Goal: Navigation & Orientation: Find specific page/section

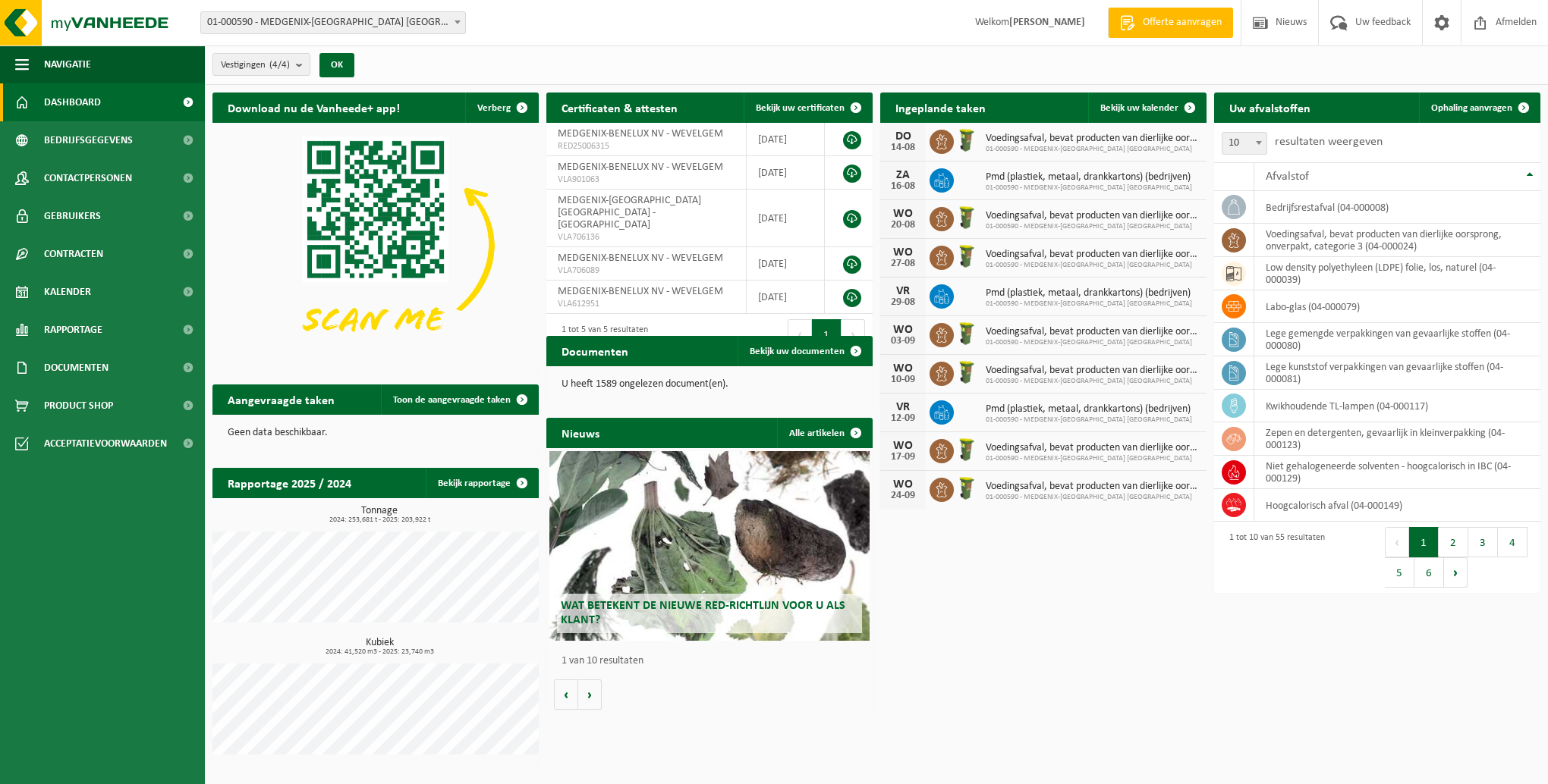
click at [106, 108] on link "Dashboard" at bounding box center [102, 103] width 205 height 38
click at [22, 70] on span "button" at bounding box center [22, 65] width 13 height 38
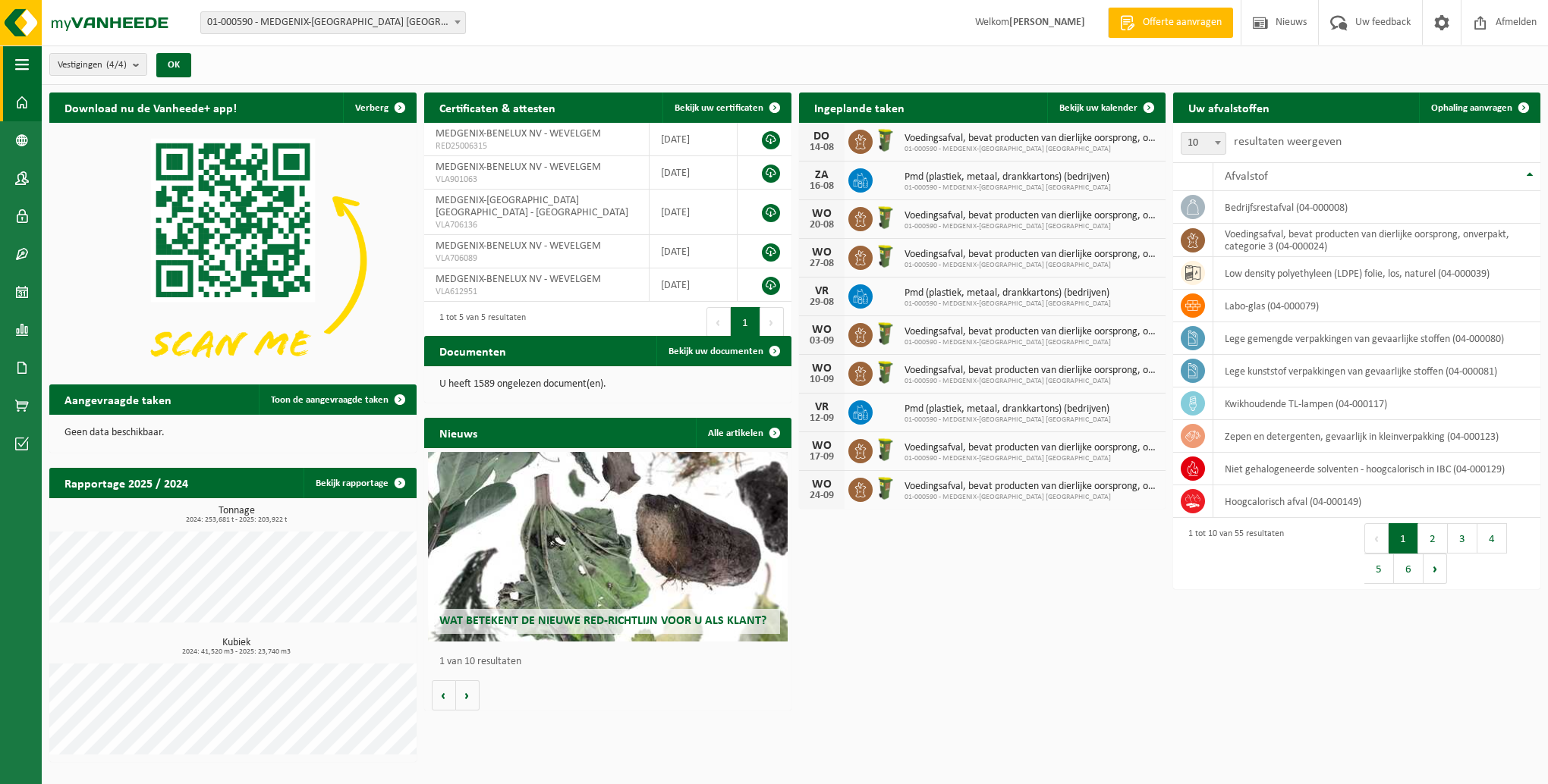
click at [22, 70] on span "button" at bounding box center [22, 65] width 13 height 38
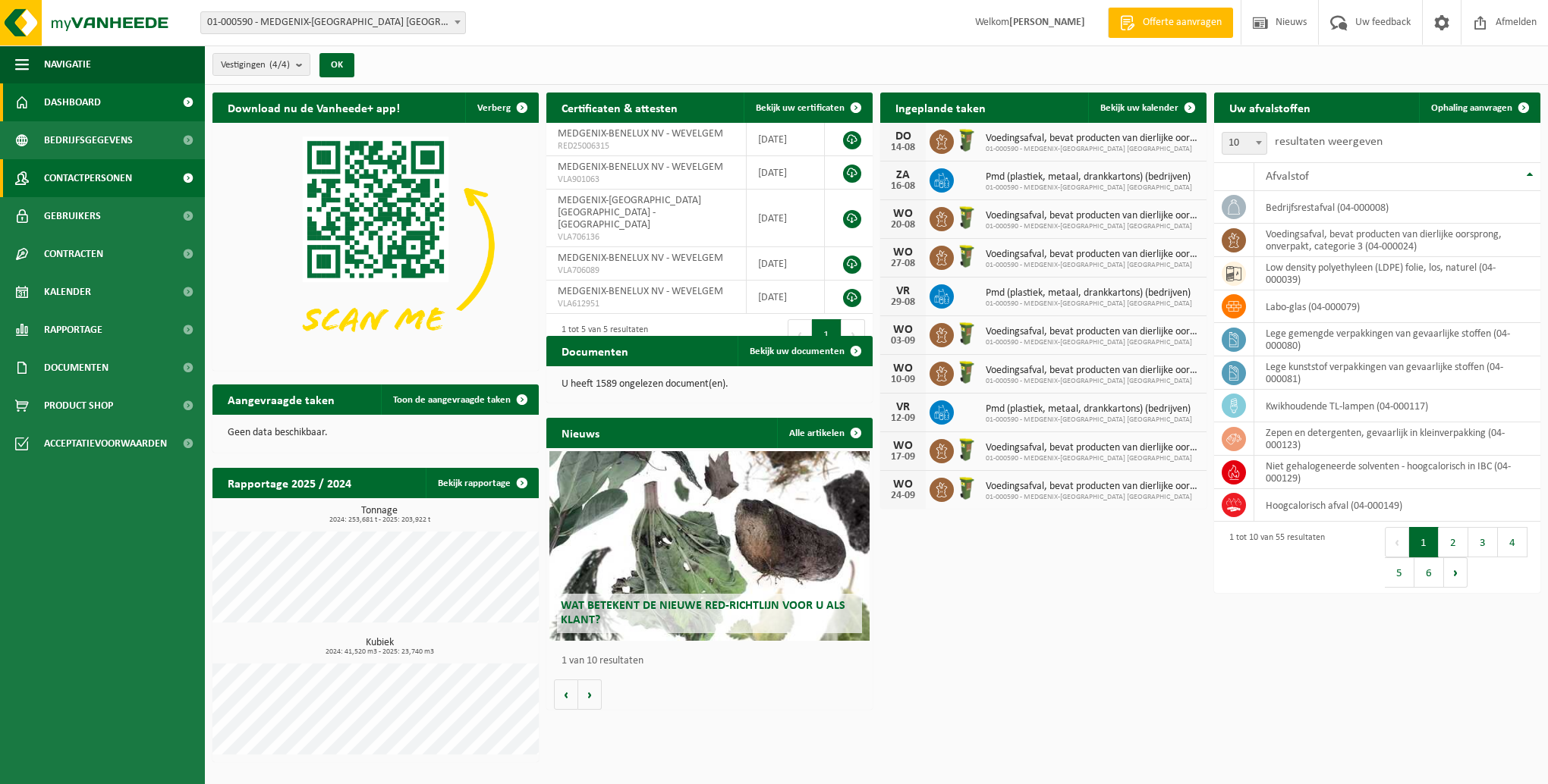
click at [77, 177] on span "Contactpersonen" at bounding box center [88, 178] width 88 height 38
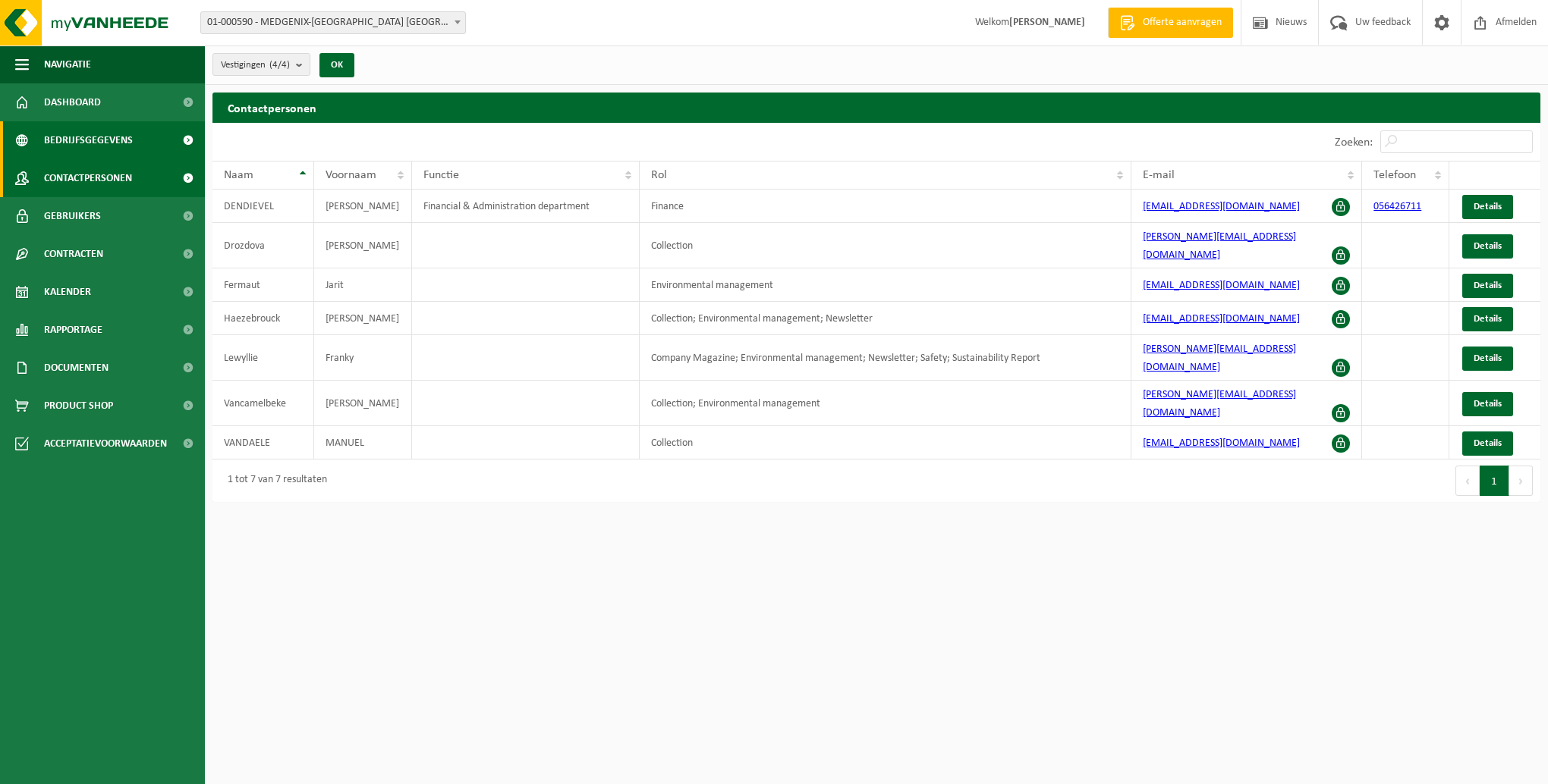
click at [91, 138] on span "Bedrijfsgegevens" at bounding box center [88, 141] width 89 height 38
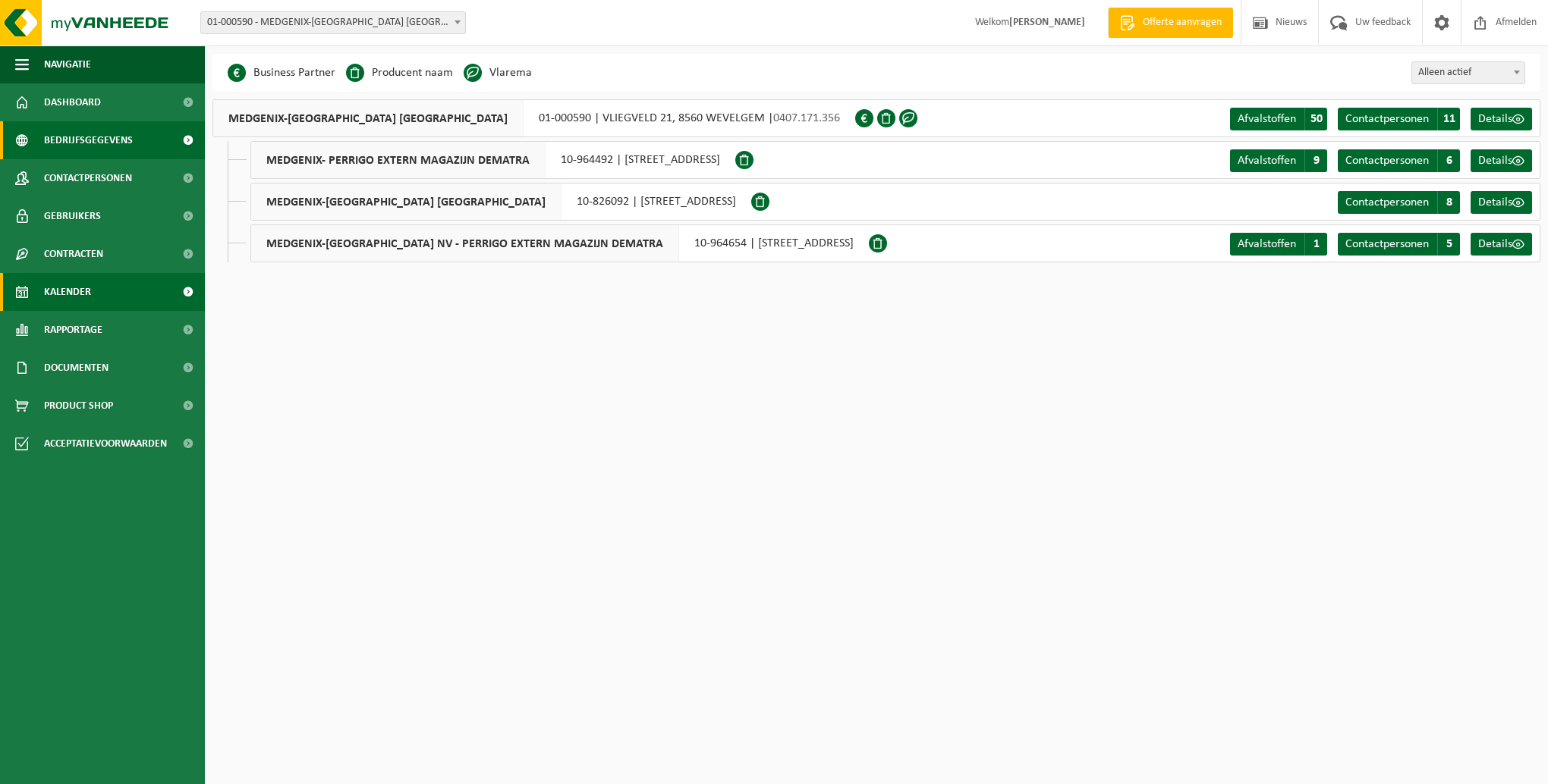
click at [64, 296] on span "Kalender" at bounding box center [67, 292] width 47 height 38
